Goal: Find specific page/section: Find specific page/section

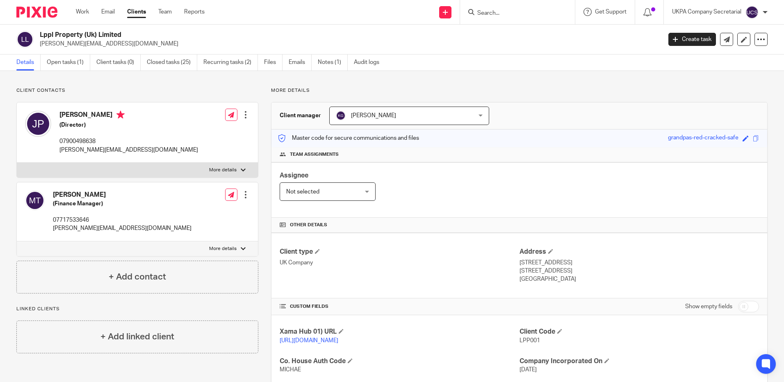
click at [483, 13] on input "Search" at bounding box center [514, 13] width 74 height 7
type input "p"
click at [486, 13] on input "Search" at bounding box center [514, 13] width 74 height 7
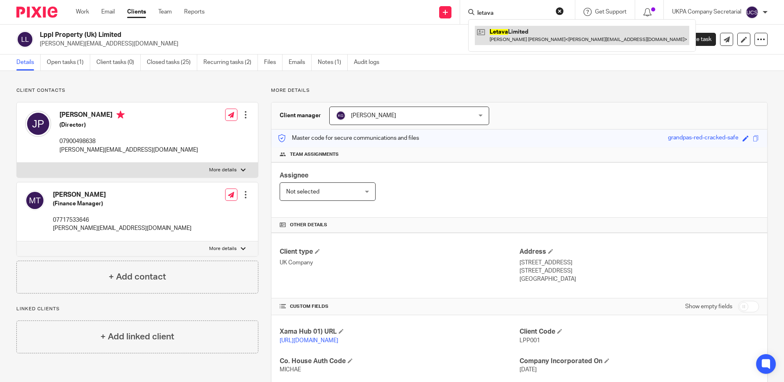
type input "letava"
click at [505, 38] on link at bounding box center [582, 35] width 215 height 19
